Goal: Task Accomplishment & Management: Use online tool/utility

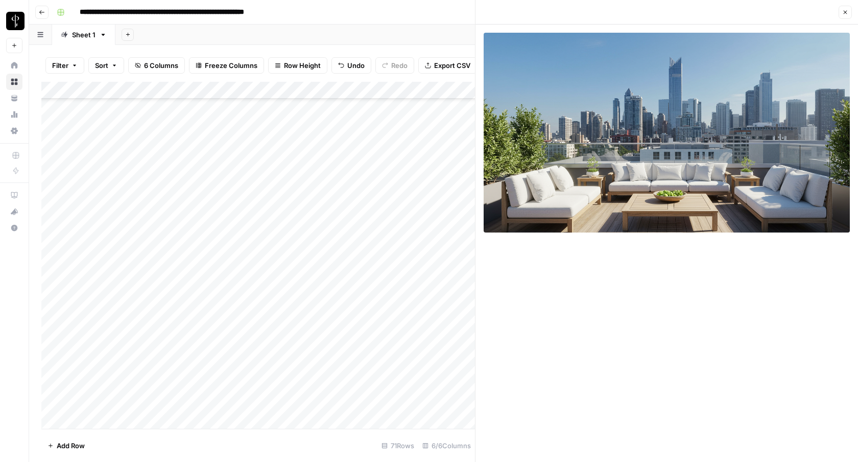
scroll to position [728, 0]
click at [274, 178] on div "Add Column" at bounding box center [258, 255] width 434 height 347
click at [270, 175] on div "Add Column" at bounding box center [258, 255] width 434 height 347
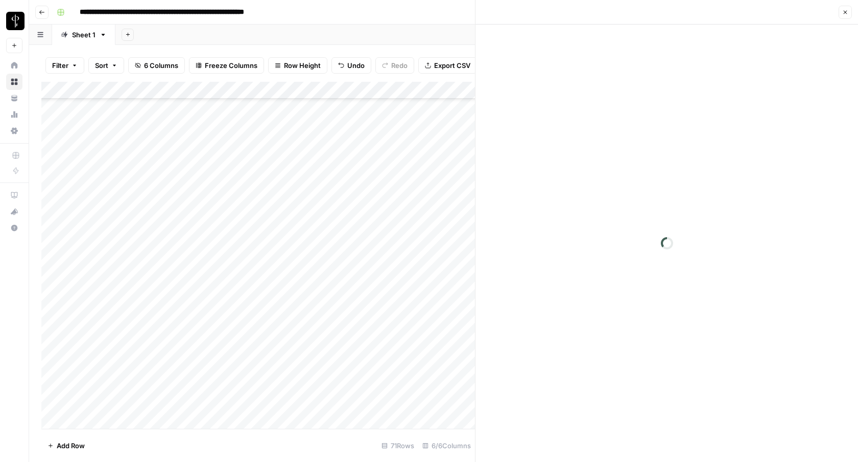
click at [270, 175] on div at bounding box center [264, 177] width 93 height 19
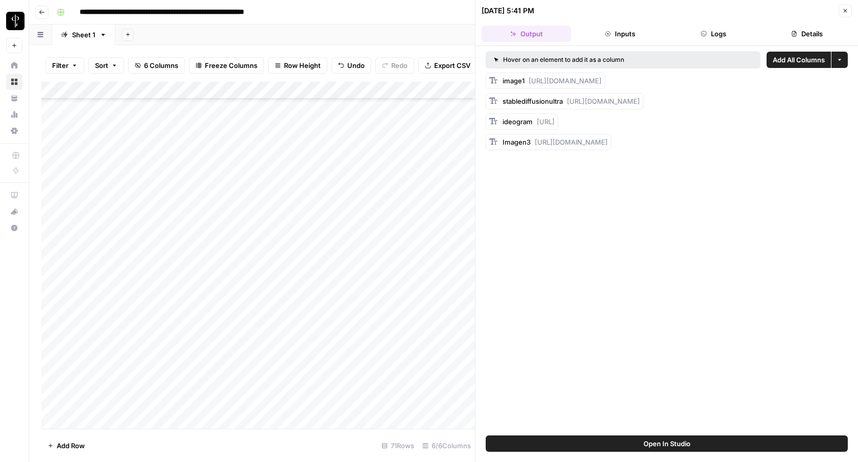
click at [705, 29] on button "Logs" at bounding box center [713, 34] width 89 height 16
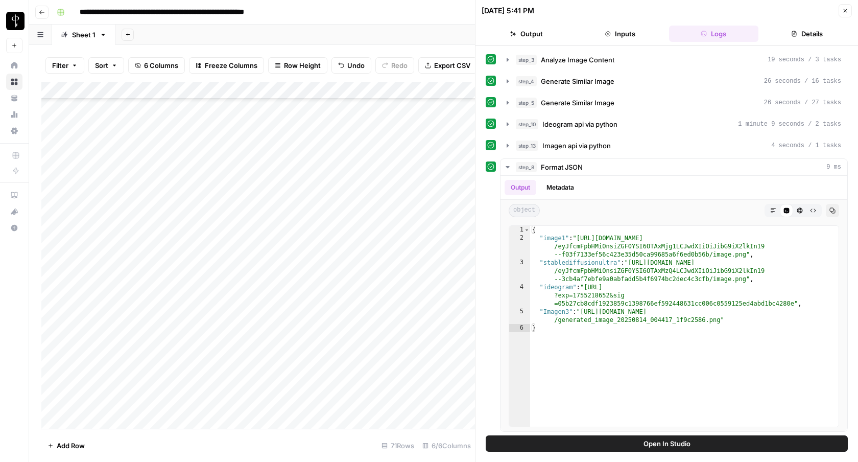
click at [260, 164] on div "Add Column" at bounding box center [258, 255] width 434 height 347
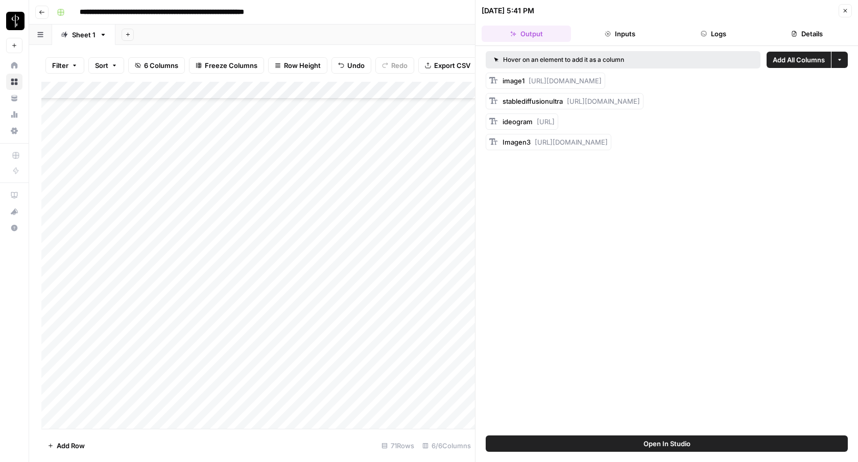
click at [716, 32] on button "Logs" at bounding box center [713, 34] width 89 height 16
